Goal: Task Accomplishment & Management: Manage account settings

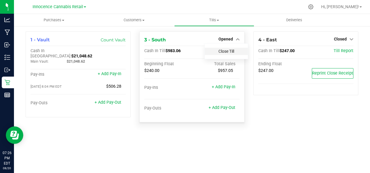
click at [230, 51] on link "Close Till" at bounding box center [226, 51] width 16 height 5
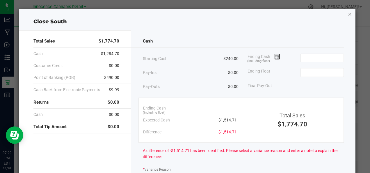
click at [348, 16] on icon "button" at bounding box center [350, 13] width 4 height 7
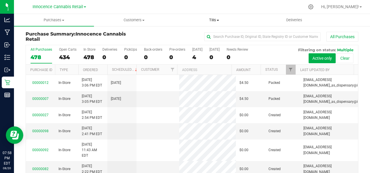
click at [218, 21] on span "Tills" at bounding box center [214, 19] width 79 height 5
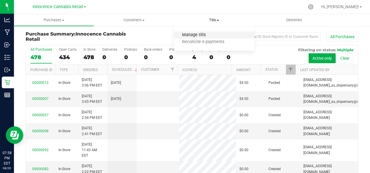
click at [208, 33] on span "Manage tills" at bounding box center [193, 35] width 39 height 5
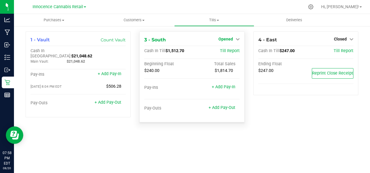
click at [236, 39] on icon at bounding box center [238, 39] width 4 height 4
click at [228, 52] on link "Close Till" at bounding box center [226, 51] width 16 height 5
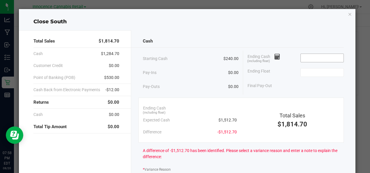
click at [314, 58] on input at bounding box center [322, 58] width 43 height 8
type input "1"
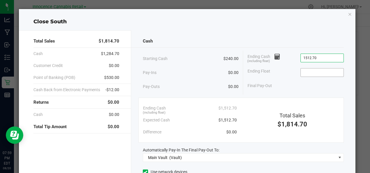
click at [318, 72] on input at bounding box center [322, 72] width 43 height 8
type input "$1,512.70"
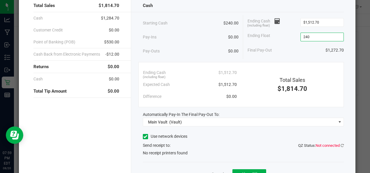
scroll to position [66, 0]
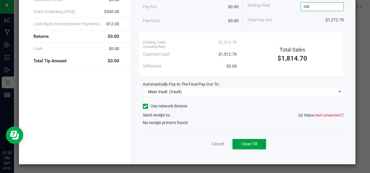
click at [252, 143] on span "Close Till" at bounding box center [249, 143] width 16 height 5
type input "$240.00"
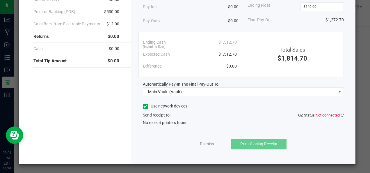
scroll to position [0, 0]
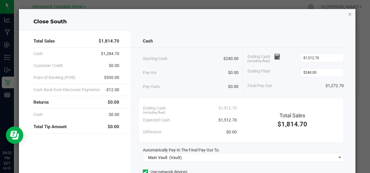
click at [348, 15] on icon "button" at bounding box center [350, 13] width 4 height 7
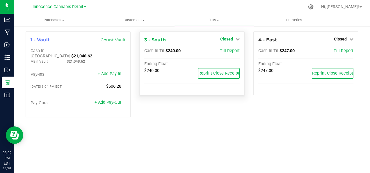
click at [237, 39] on icon at bounding box center [238, 39] width 4 height 4
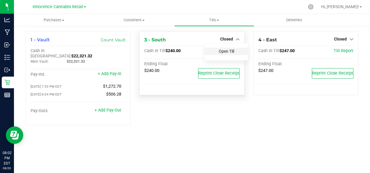
click at [234, 52] on link "Open Till" at bounding box center [226, 51] width 15 height 5
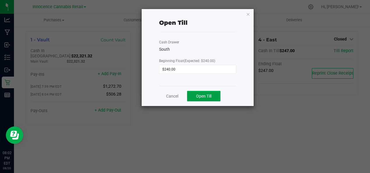
click at [207, 97] on span "Open Till" at bounding box center [203, 96] width 15 height 5
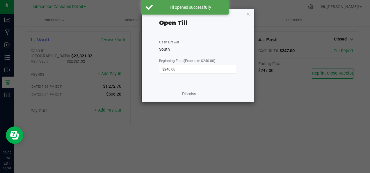
click at [249, 11] on icon "button" at bounding box center [248, 13] width 4 height 7
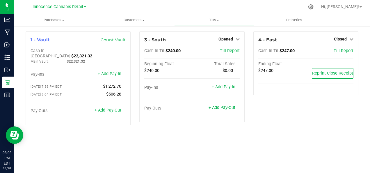
click at [233, 39] on link "Opened" at bounding box center [228, 39] width 21 height 5
click at [231, 51] on link "Close Till" at bounding box center [226, 51] width 16 height 5
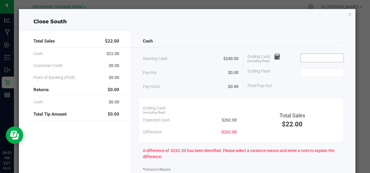
click at [316, 56] on input at bounding box center [322, 58] width 43 height 8
click at [319, 73] on input at bounding box center [322, 72] width 43 height 8
click at [312, 57] on input at bounding box center [322, 58] width 43 height 8
type input "$240.00"
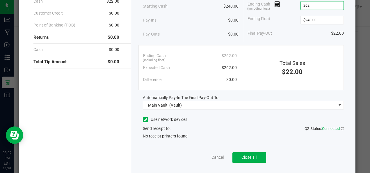
scroll to position [53, 0]
click at [252, 157] on span "Close Till" at bounding box center [249, 156] width 16 height 5
type input "$262.00"
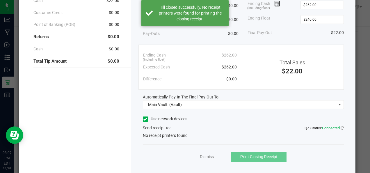
scroll to position [0, 0]
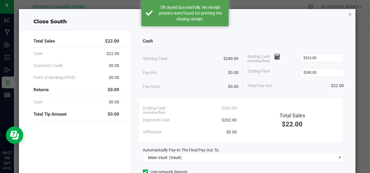
click at [348, 17] on icon "button" at bounding box center [350, 13] width 4 height 7
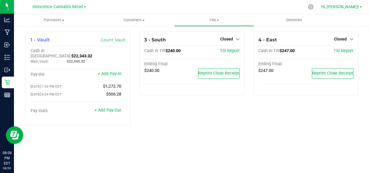
click at [353, 6] on span "Hi, [PERSON_NAME]!" at bounding box center [340, 6] width 38 height 5
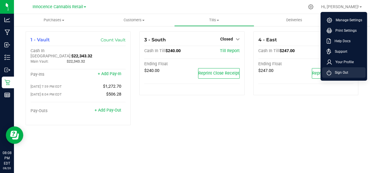
click at [344, 72] on span "Sign Out" at bounding box center [339, 73] width 17 height 6
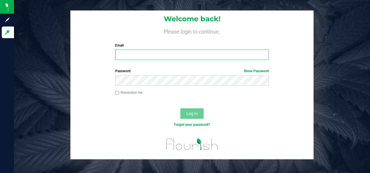
type input "[EMAIL_ADDRESS][DOMAIN_NAME]"
